Goal: Task Accomplishment & Management: Use online tool/utility

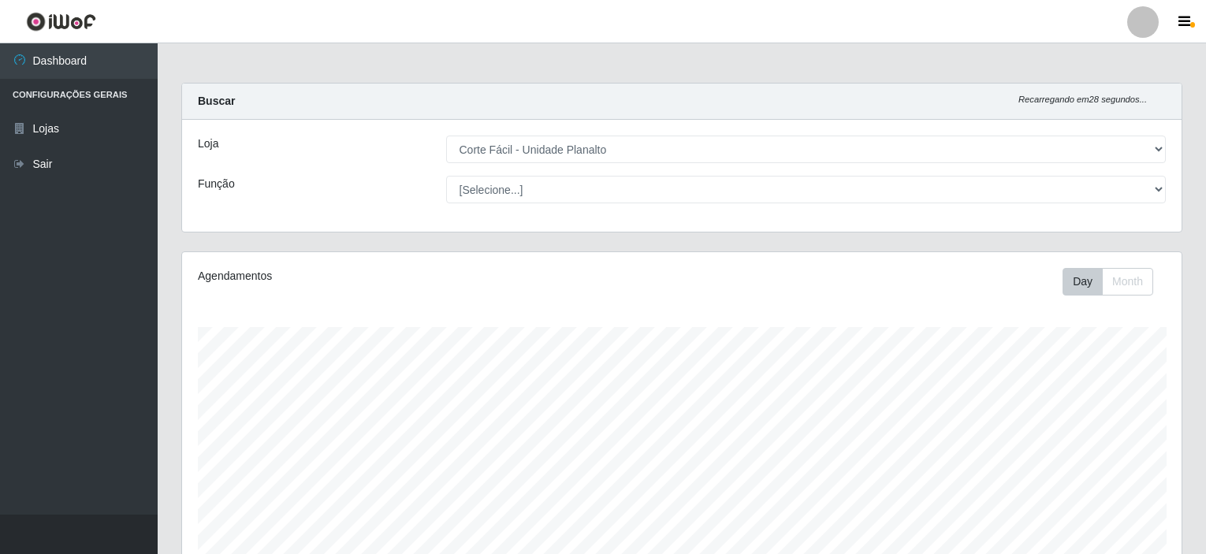
select select "202"
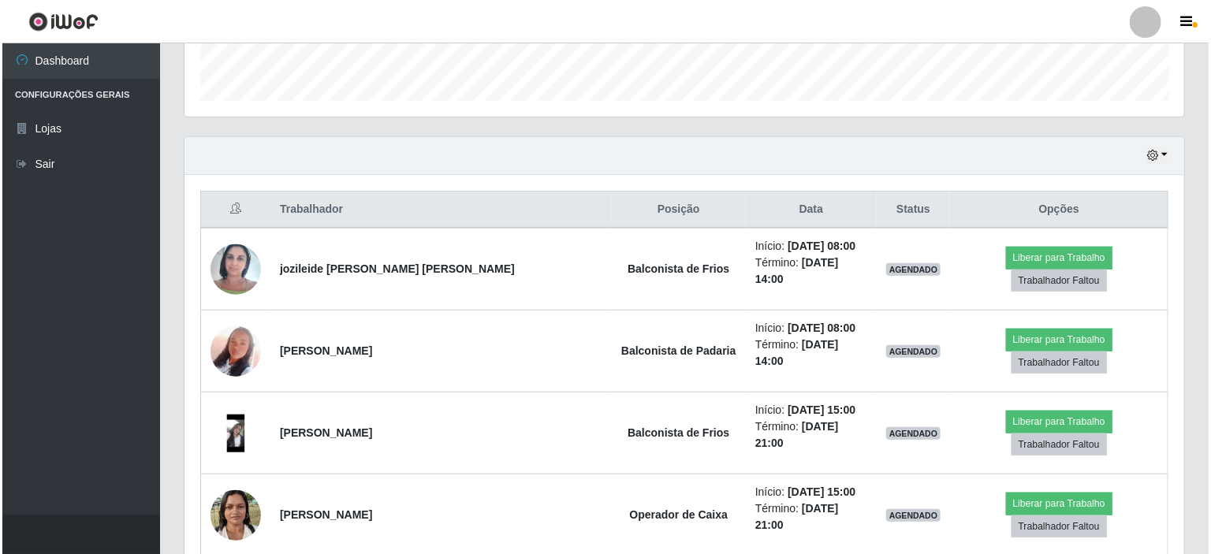
scroll to position [327, 999]
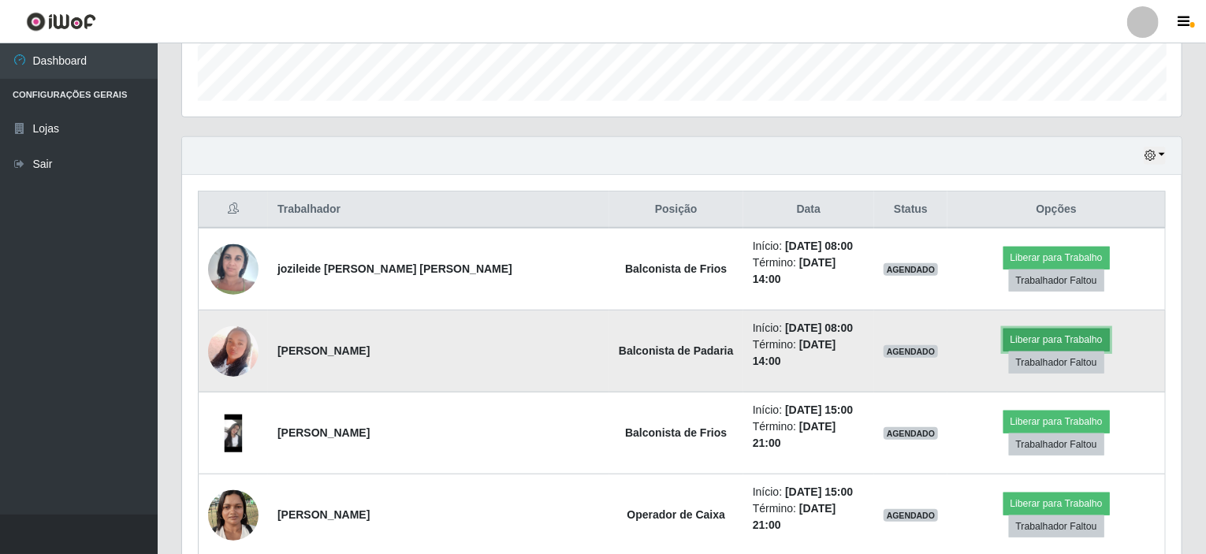
click at [1003, 333] on button "Liberar para Trabalho" at bounding box center [1056, 340] width 106 height 22
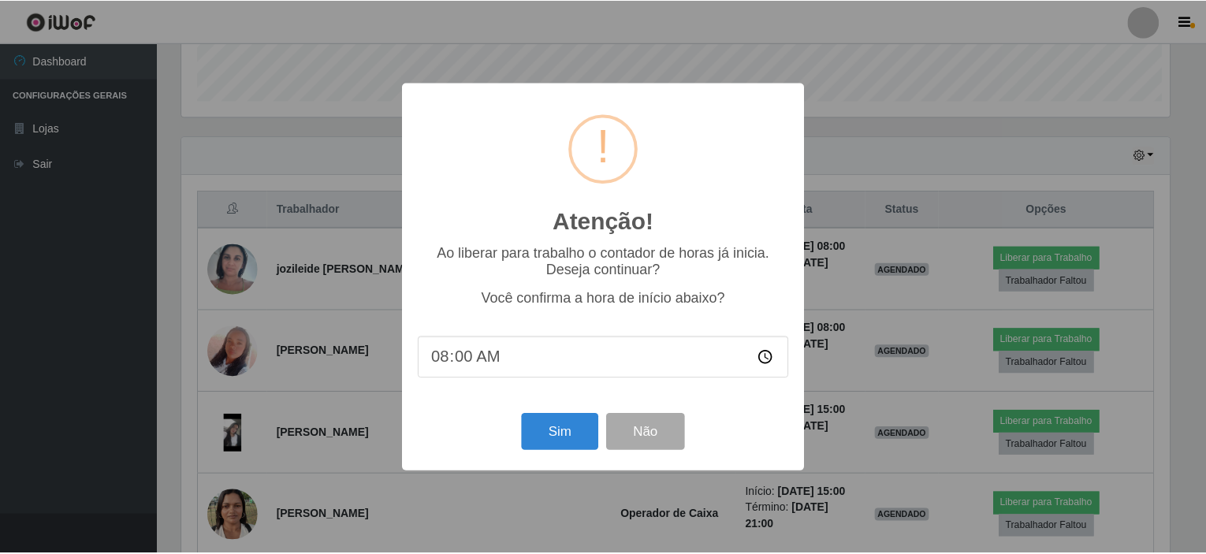
scroll to position [327, 993]
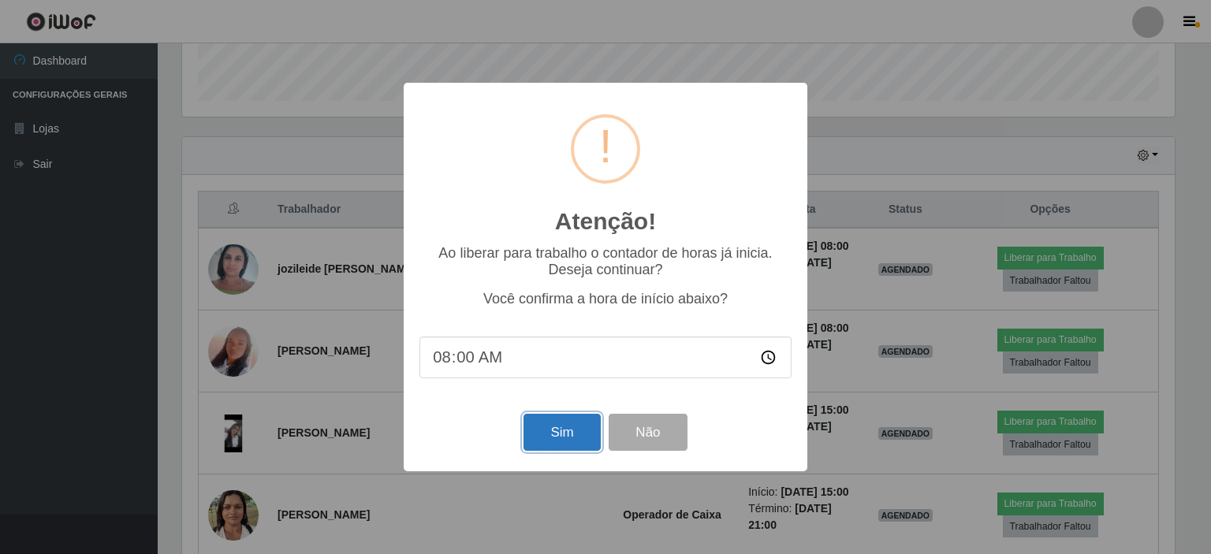
click at [547, 440] on button "Sim" at bounding box center [561, 432] width 76 height 37
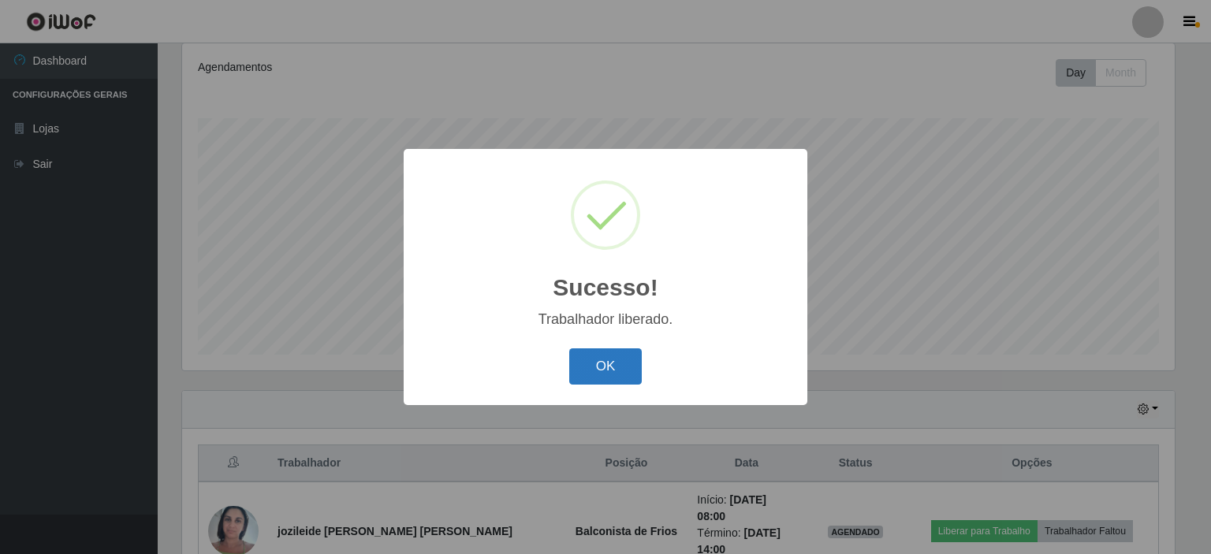
click at [590, 364] on button "OK" at bounding box center [605, 366] width 73 height 37
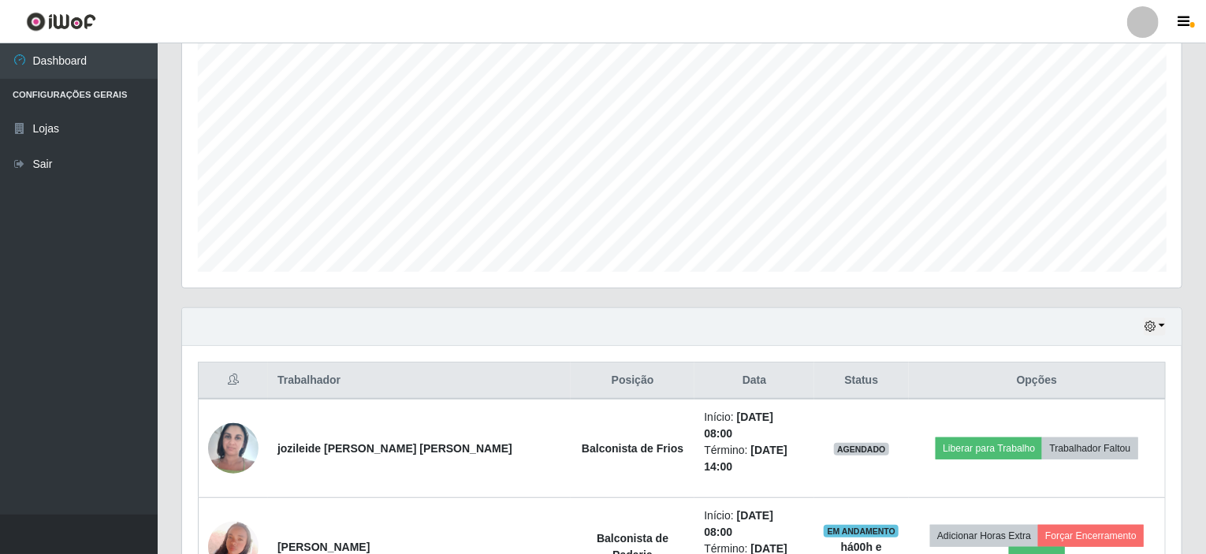
scroll to position [366, 0]
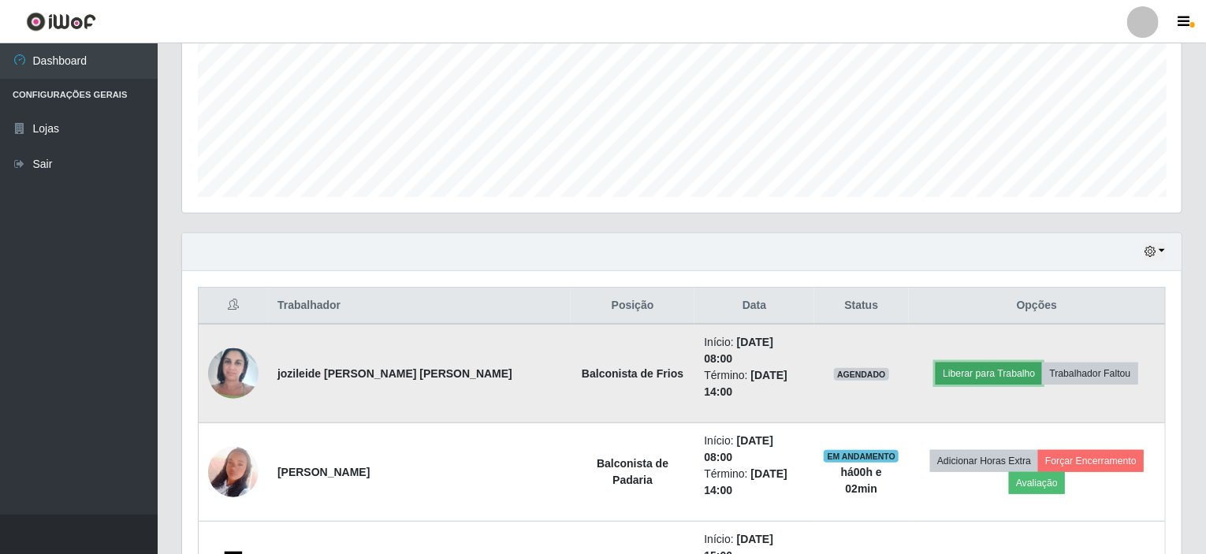
click at [958, 364] on button "Liberar para Trabalho" at bounding box center [989, 374] width 106 height 22
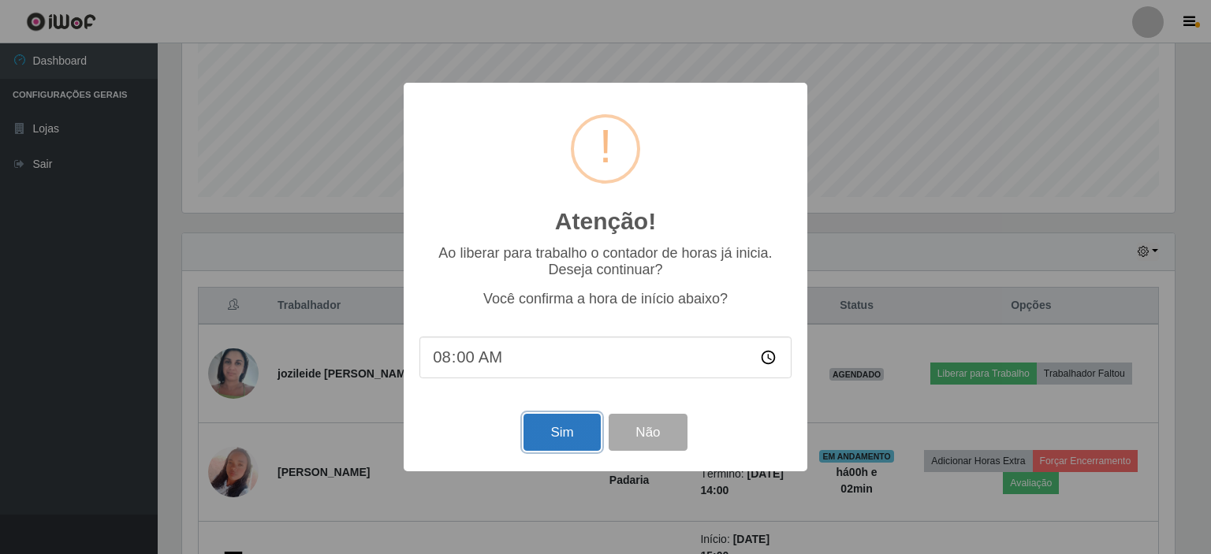
click at [574, 431] on button "Sim" at bounding box center [561, 432] width 76 height 37
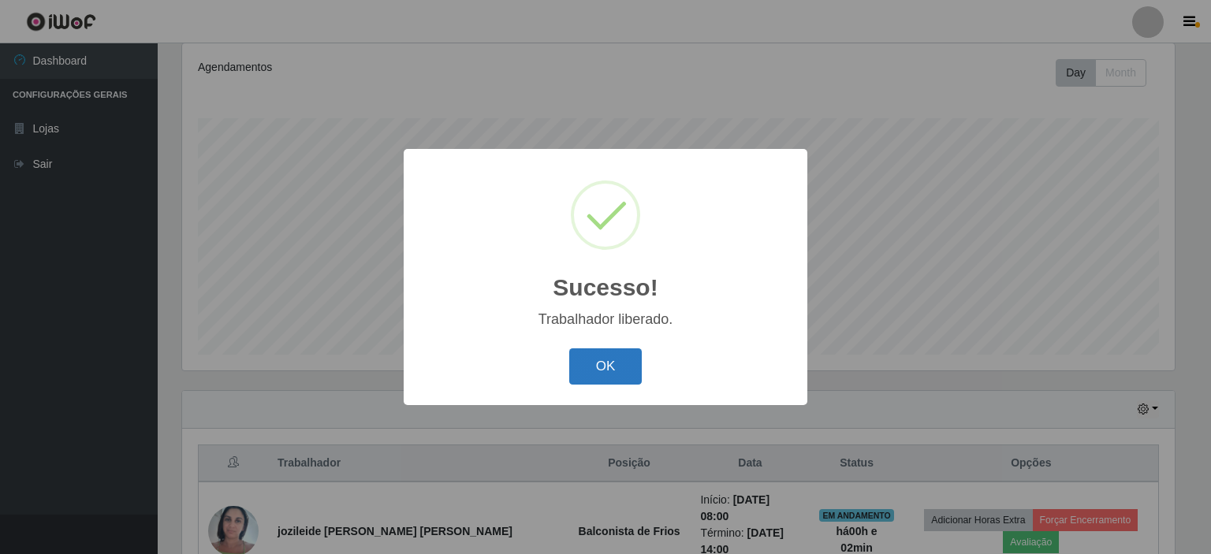
click at [616, 369] on button "OK" at bounding box center [605, 366] width 73 height 37
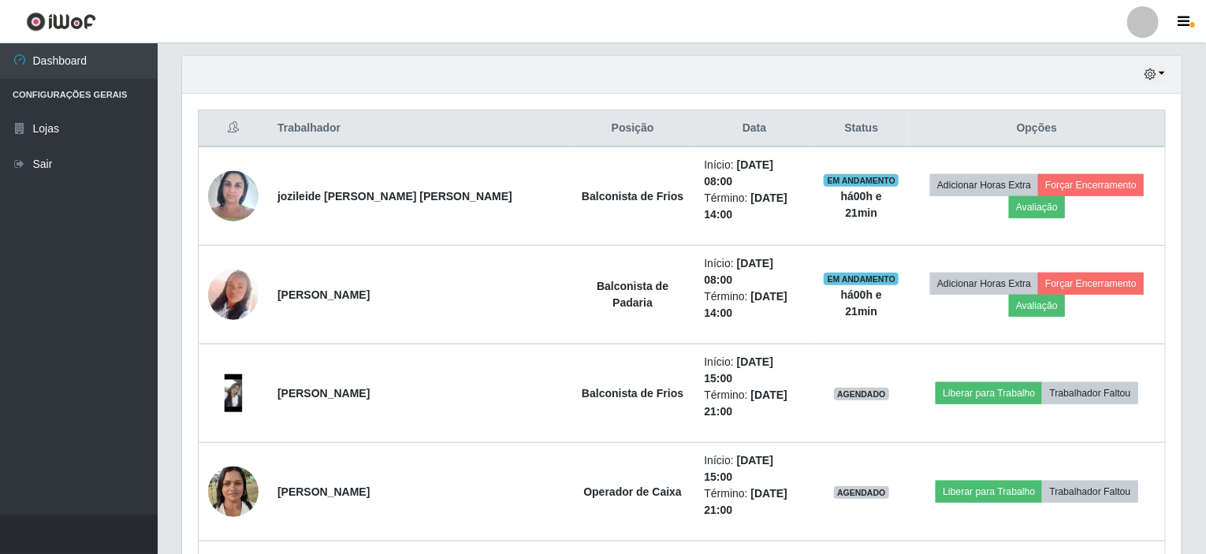
scroll to position [524, 0]
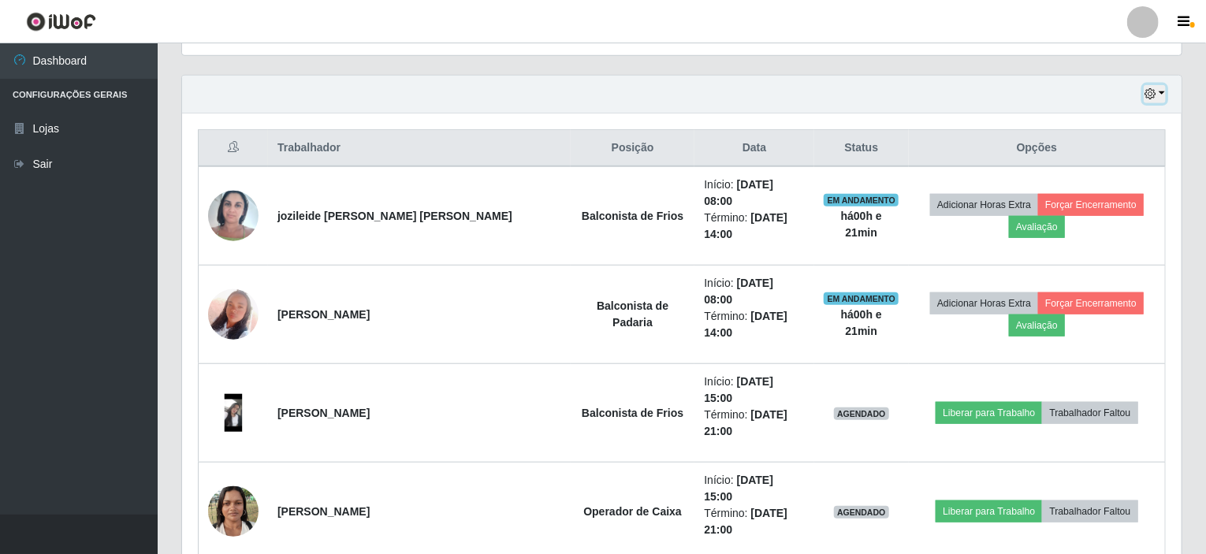
click at [1161, 89] on button "button" at bounding box center [1155, 94] width 22 height 18
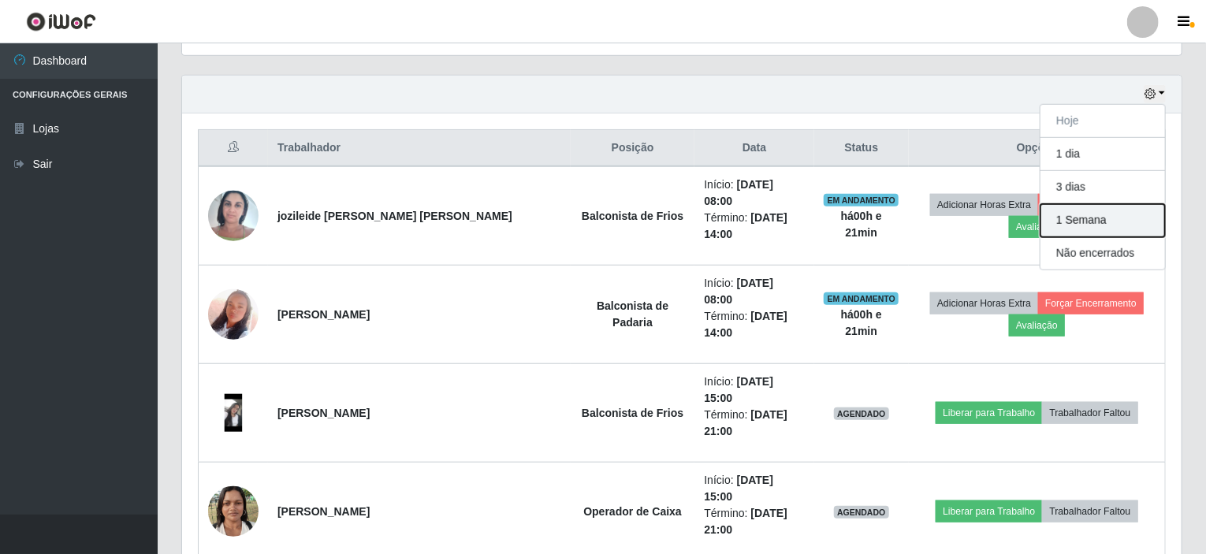
click at [1076, 217] on button "1 Semana" at bounding box center [1102, 220] width 125 height 33
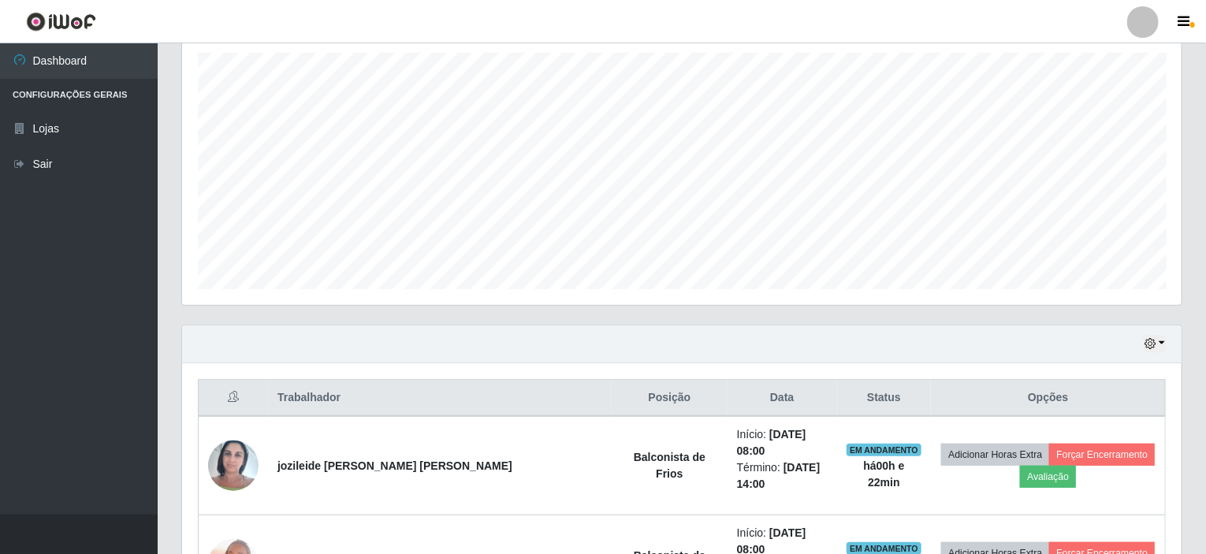
scroll to position [288, 0]
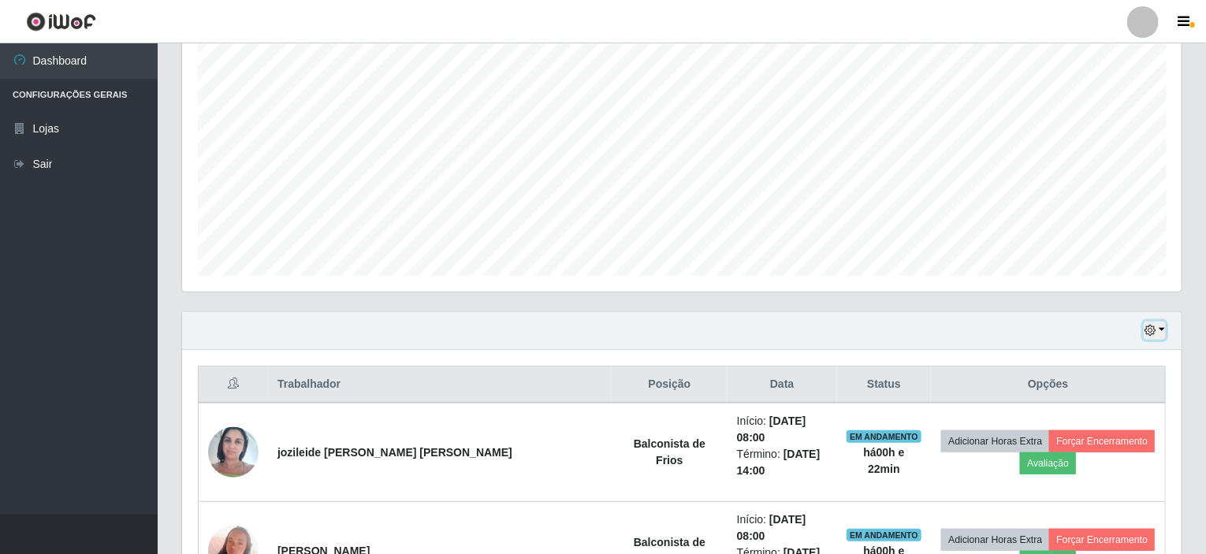
click at [1162, 329] on button "button" at bounding box center [1155, 331] width 22 height 18
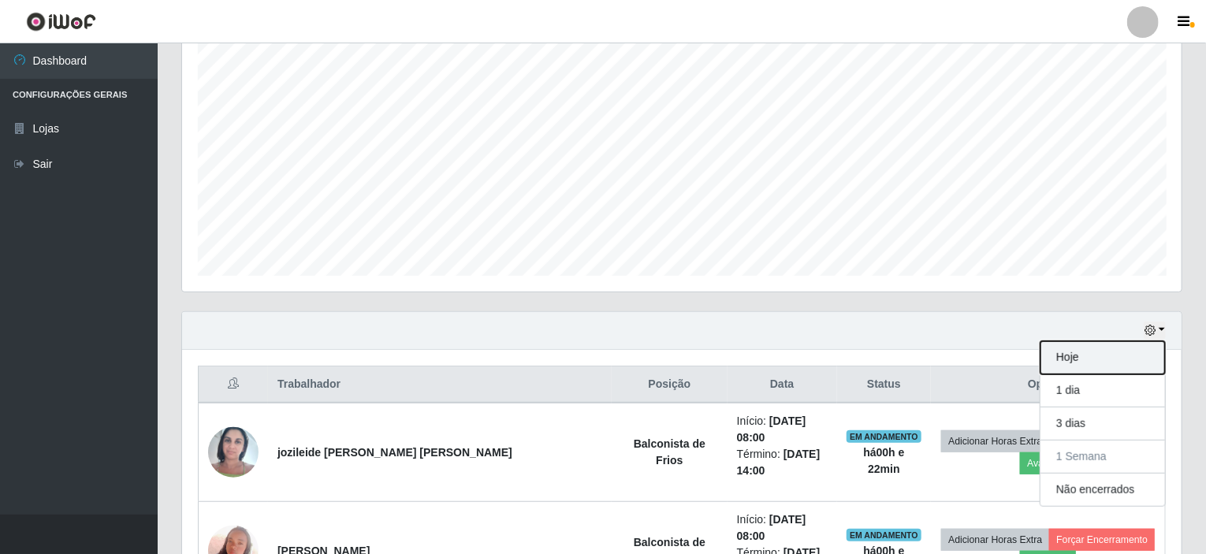
click at [1061, 355] on button "Hoje" at bounding box center [1102, 357] width 125 height 33
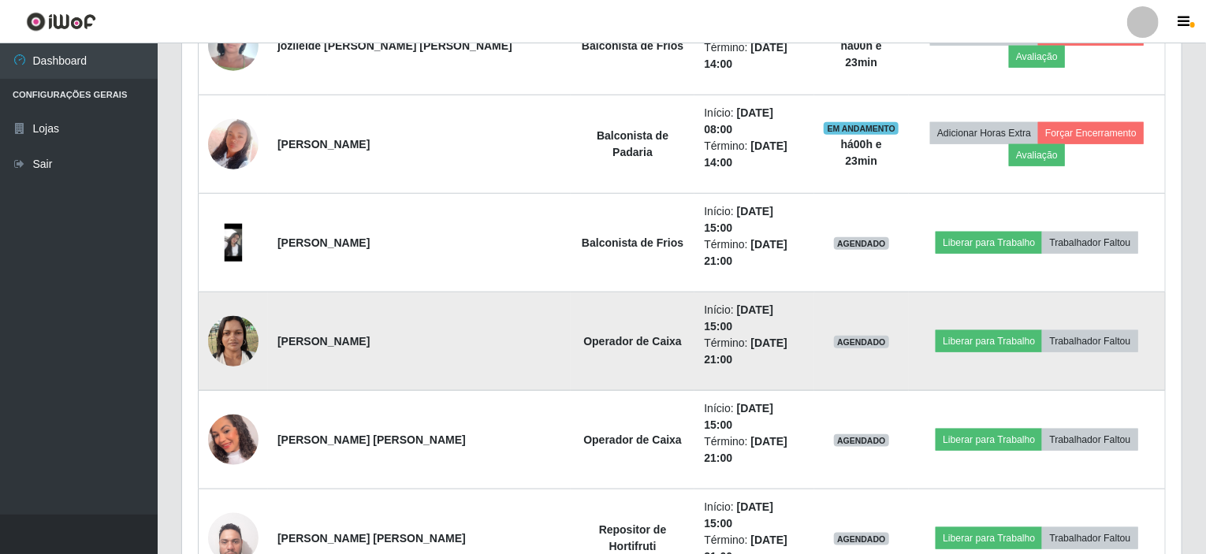
scroll to position [463, 0]
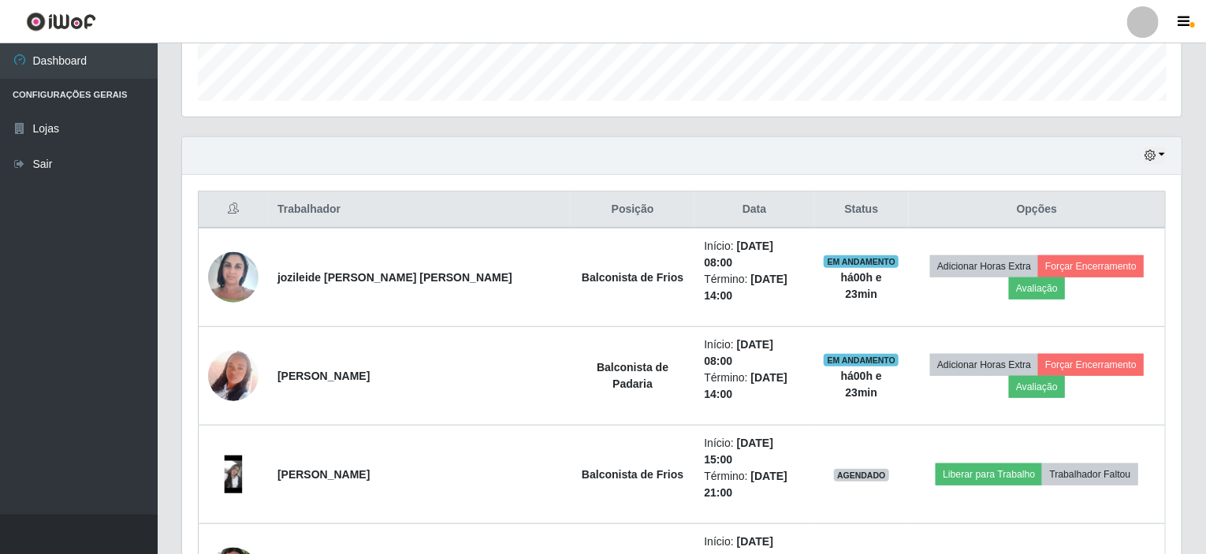
click at [1166, 151] on div "Hoje 1 dia 3 dias 1 Semana Não encerrados" at bounding box center [681, 156] width 999 height 38
click at [1165, 151] on button "button" at bounding box center [1155, 156] width 22 height 18
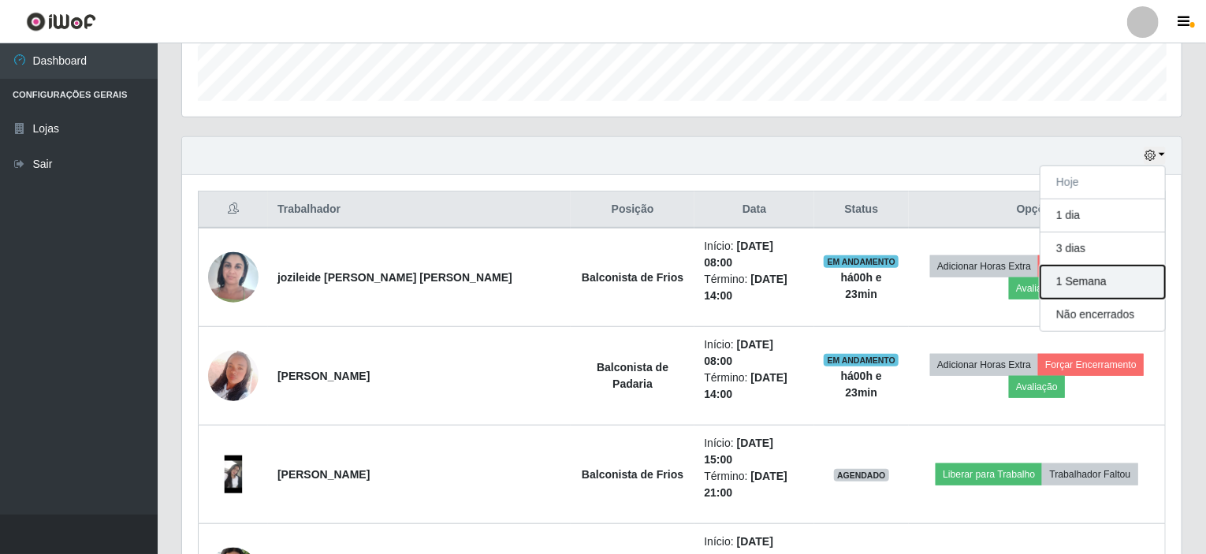
click at [1097, 279] on button "1 Semana" at bounding box center [1102, 282] width 125 height 33
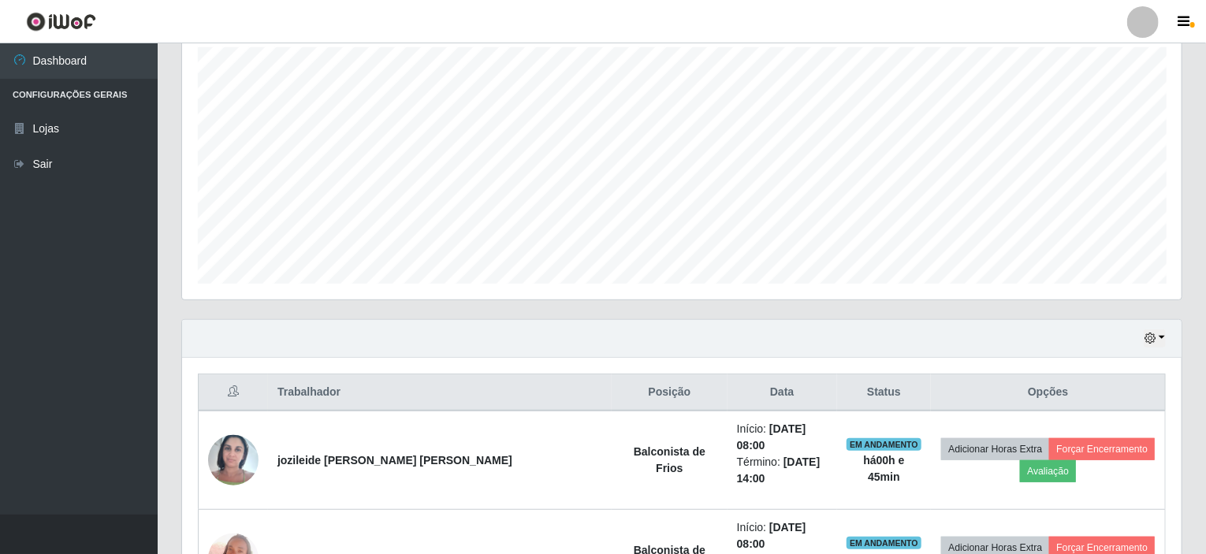
scroll to position [226, 0]
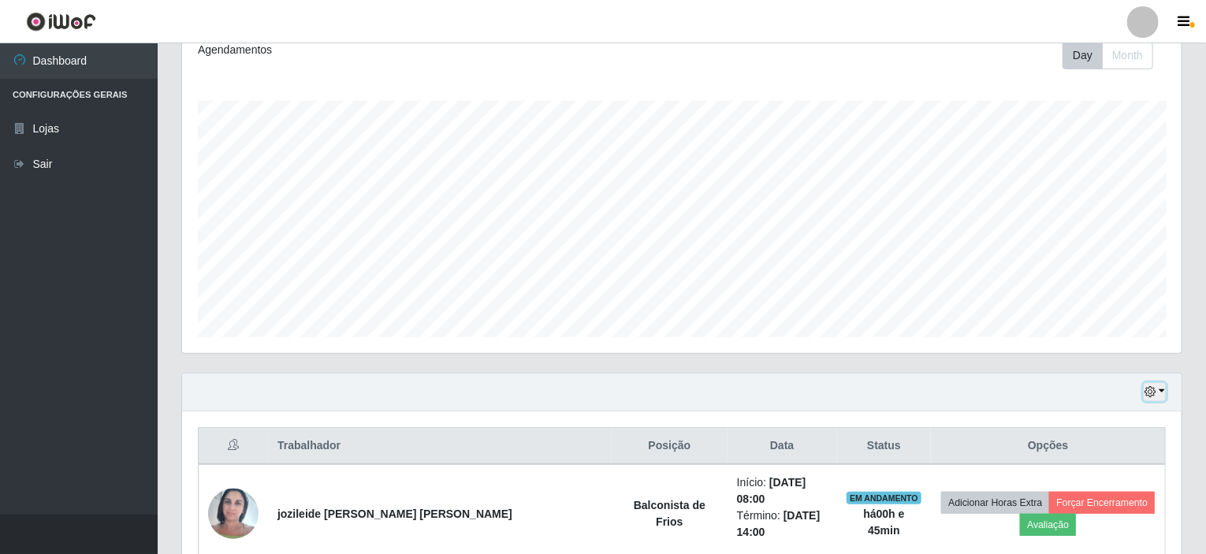
click at [1162, 388] on button "button" at bounding box center [1155, 392] width 22 height 18
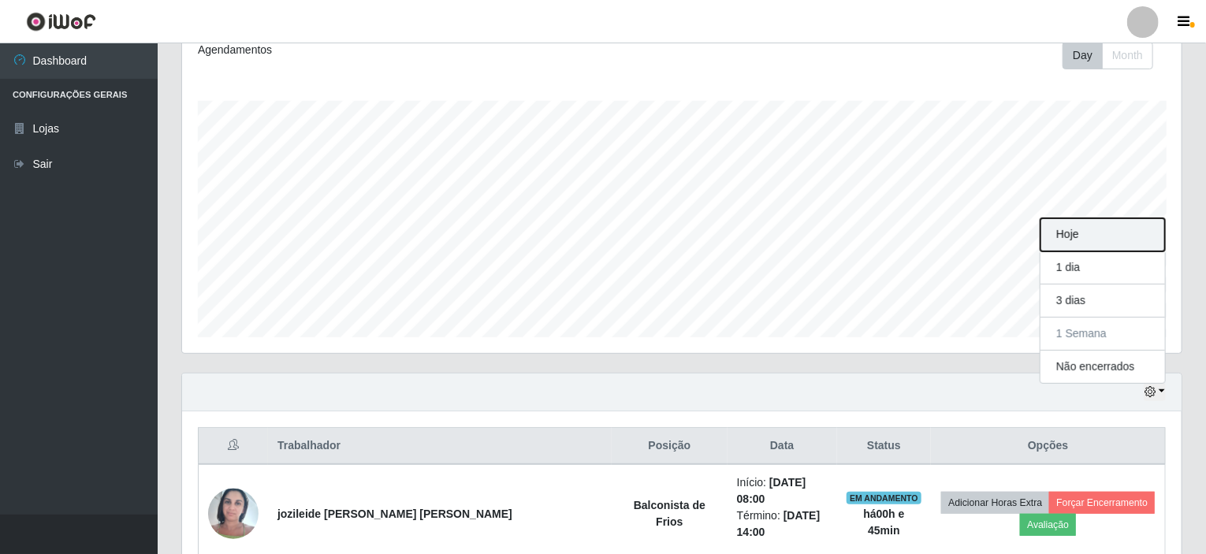
click at [1091, 236] on button "Hoje" at bounding box center [1102, 234] width 125 height 33
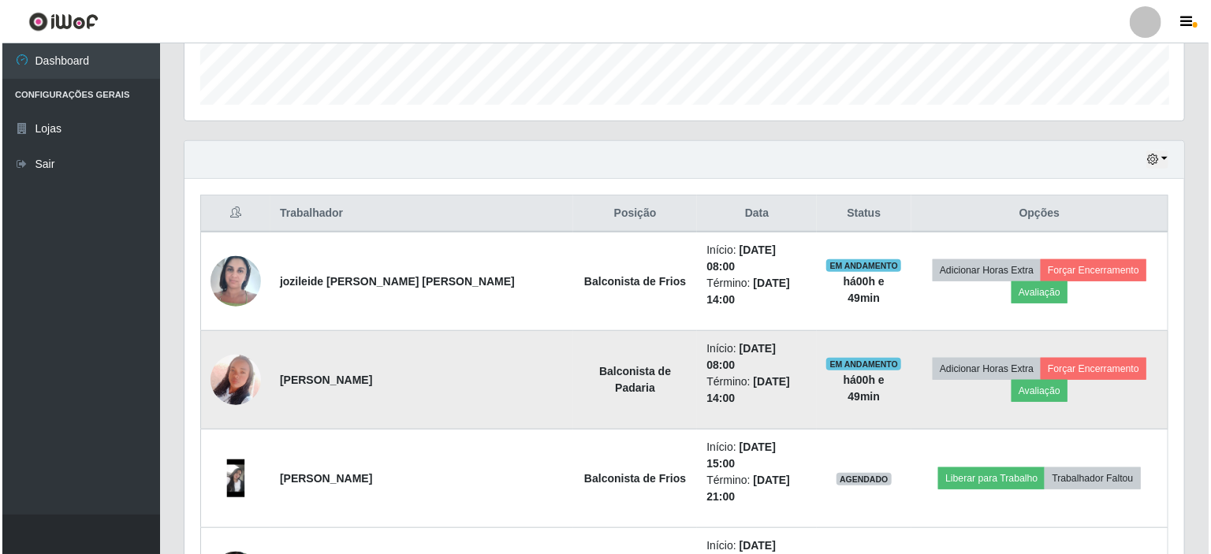
scroll to position [463, 0]
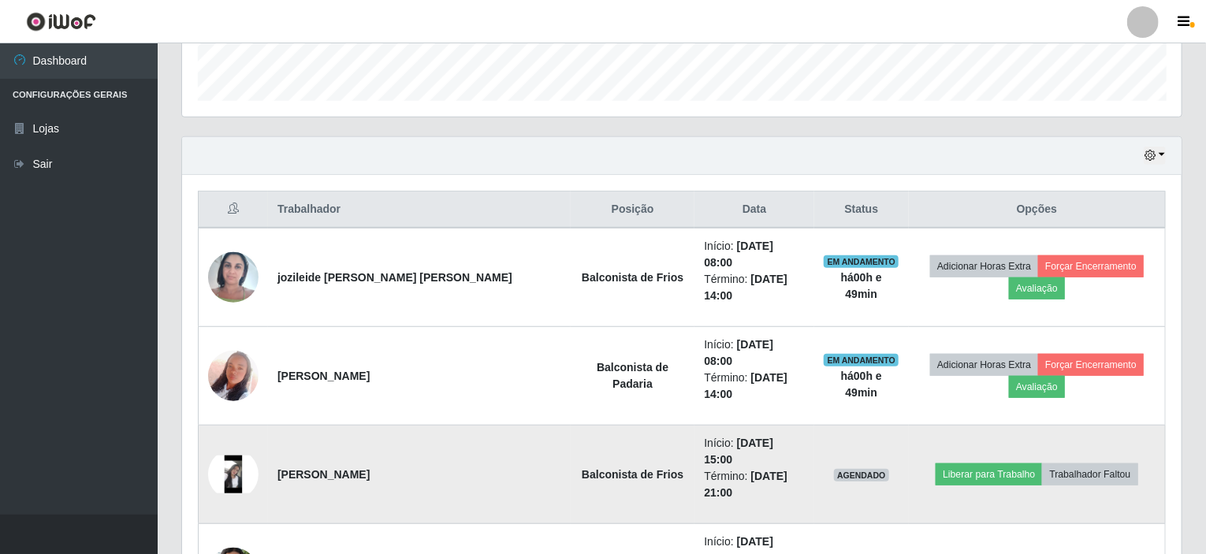
click at [235, 456] on img at bounding box center [233, 475] width 50 height 38
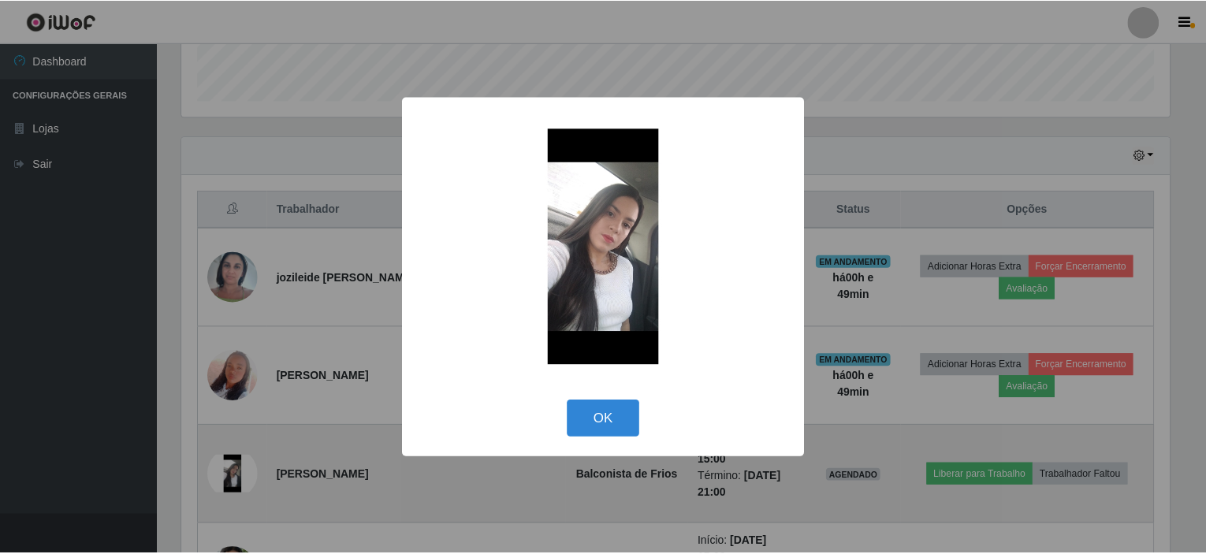
scroll to position [327, 993]
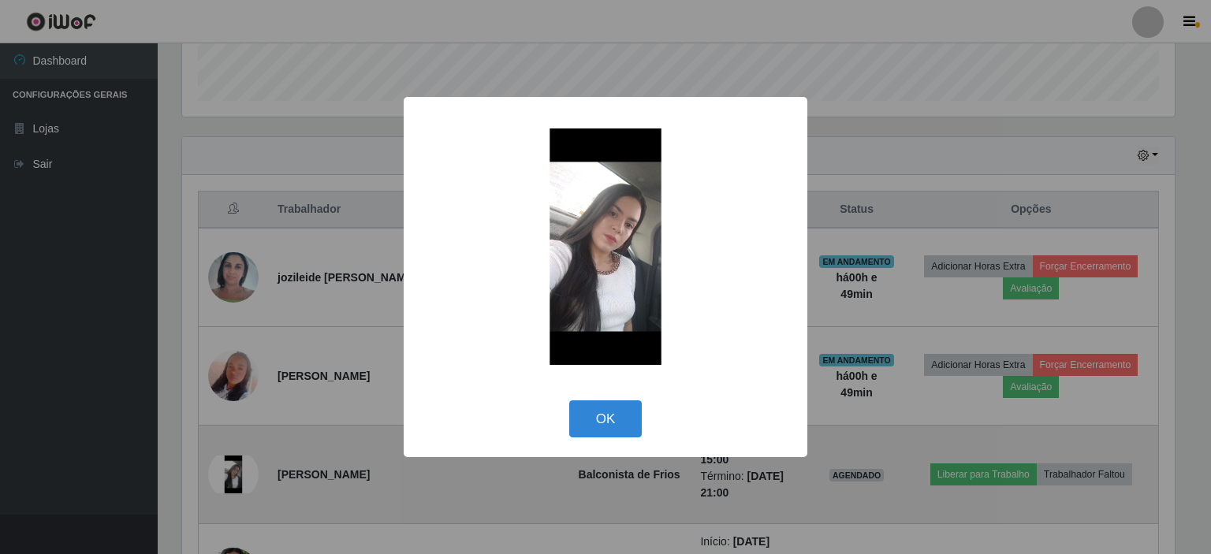
click at [235, 396] on div "× OK Cancel" at bounding box center [605, 277] width 1211 height 554
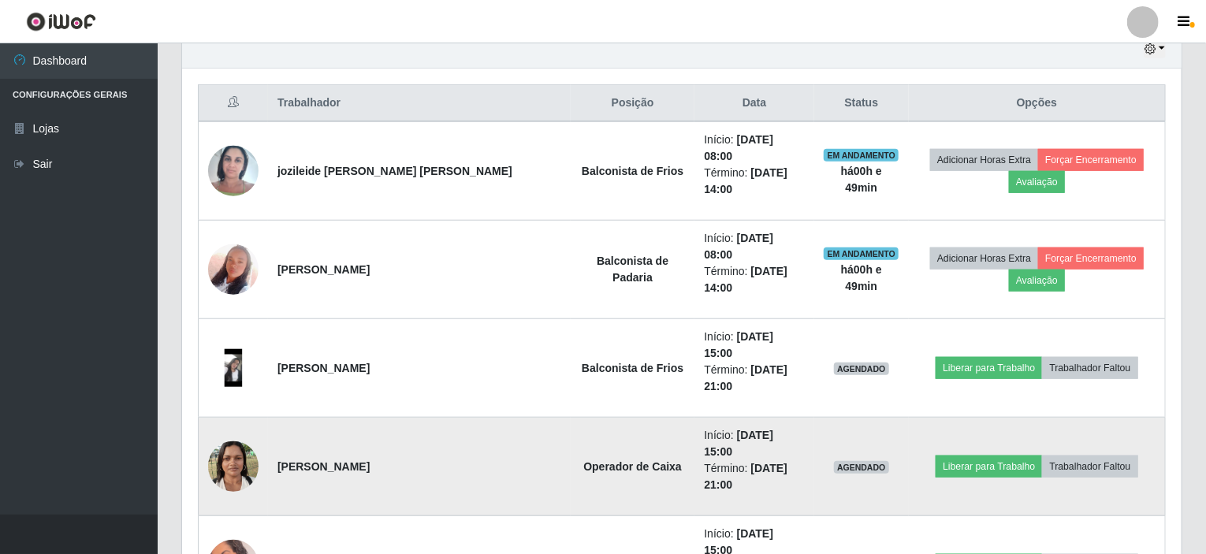
scroll to position [541, 0]
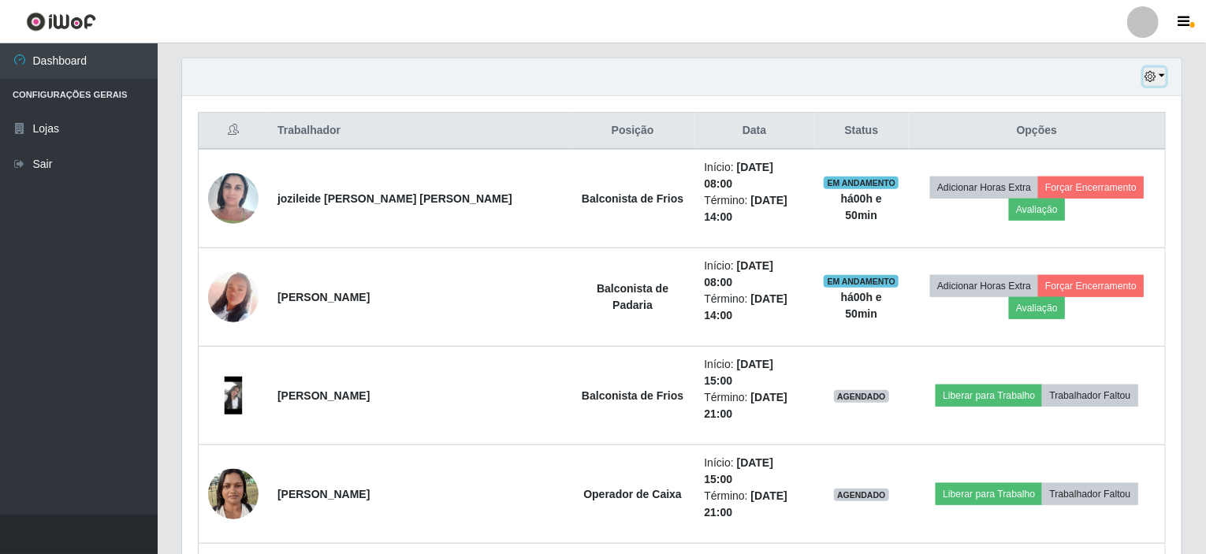
click at [1164, 75] on button "button" at bounding box center [1155, 77] width 22 height 18
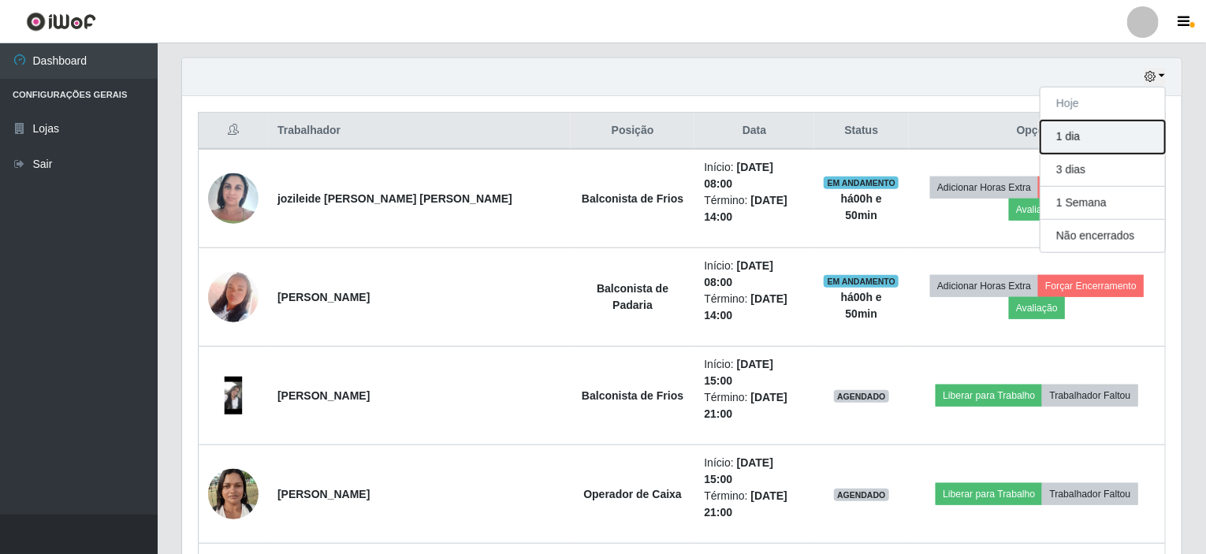
click at [1102, 144] on button "1 dia" at bounding box center [1102, 137] width 125 height 33
